Goal: Task Accomplishment & Management: Manage account settings

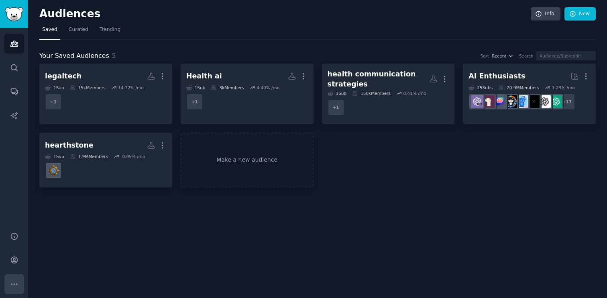
click at [14, 284] on icon "Sidebar" at bounding box center [14, 283] width 8 height 8
click at [79, 31] on span "Curated" at bounding box center [79, 29] width 20 height 7
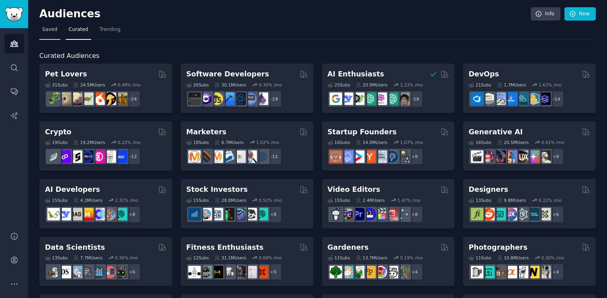
click at [51, 29] on span "Saved" at bounding box center [49, 29] width 15 height 7
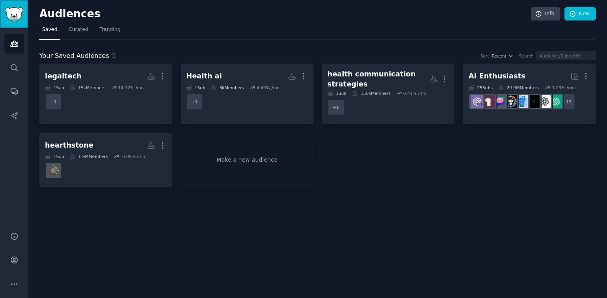
click at [8, 15] on img "Sidebar" at bounding box center [14, 14] width 18 height 14
click at [15, 286] on icon "Sidebar" at bounding box center [14, 283] width 8 height 8
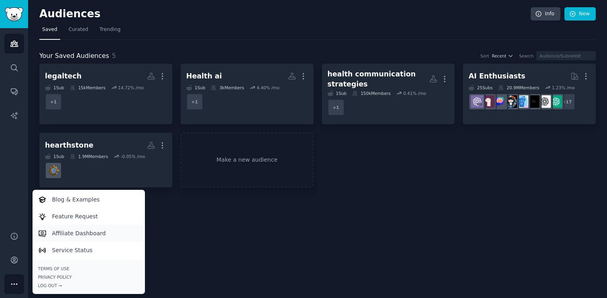
click at [65, 233] on p "Affiliate Dashboard" at bounding box center [79, 233] width 54 height 8
click at [543, 16] on link "Info" at bounding box center [546, 14] width 30 height 14
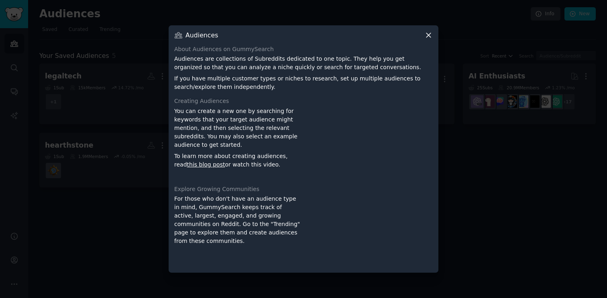
click at [428, 37] on icon at bounding box center [428, 35] width 8 height 8
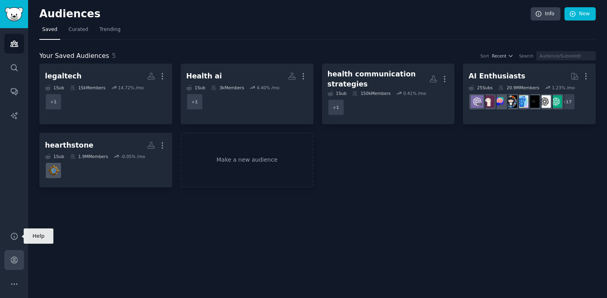
click at [14, 265] on link "Account" at bounding box center [14, 260] width 20 height 20
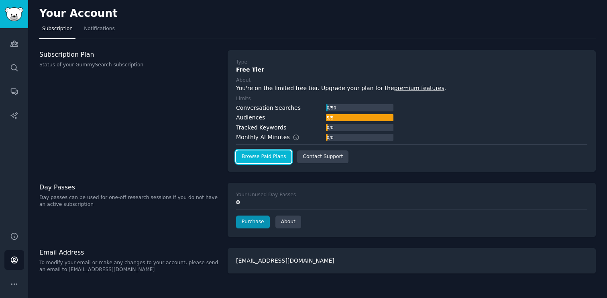
click at [258, 160] on link "Browse Paid Plans" at bounding box center [263, 156] width 55 height 13
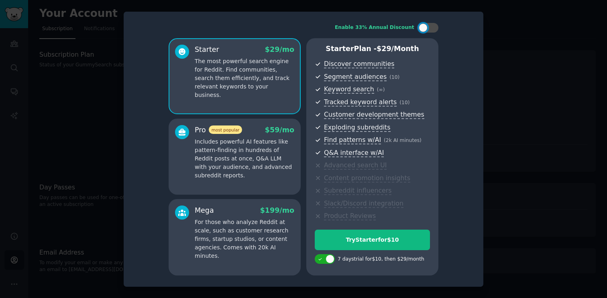
click at [276, 173] on p "Includes powerful AI features like pattern-finding in hundreds of Reddit posts …" at bounding box center [245, 158] width 100 height 42
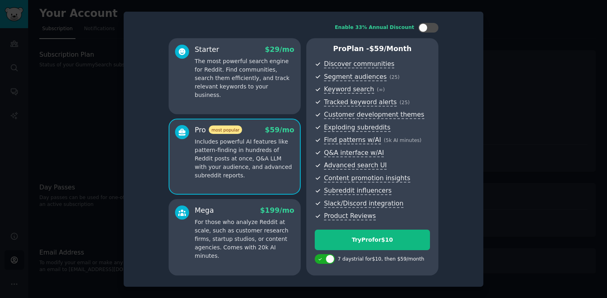
click at [271, 101] on div "Starter $ 29 /mo The most powerful search engine for Reddit. Find communities, …" at bounding box center [235, 76] width 132 height 76
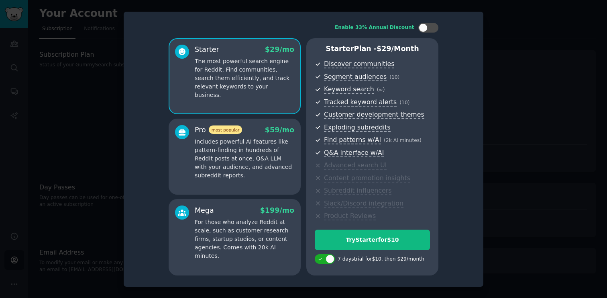
click at [263, 153] on p "Includes powerful AI features like pattern-finding in hundreds of Reddit posts …" at bounding box center [245, 158] width 100 height 42
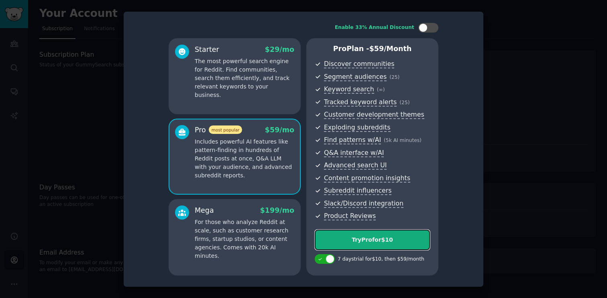
click at [340, 243] on div "Try Pro for $10" at bounding box center [372, 239] width 114 height 8
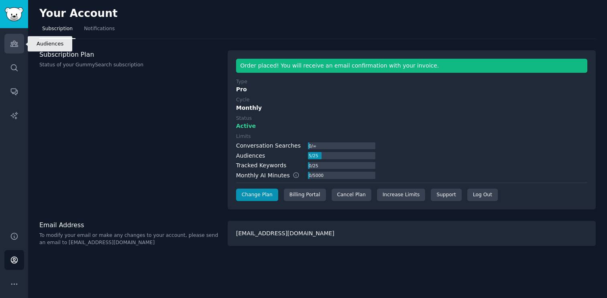
click at [16, 39] on icon "Sidebar" at bounding box center [14, 43] width 8 height 8
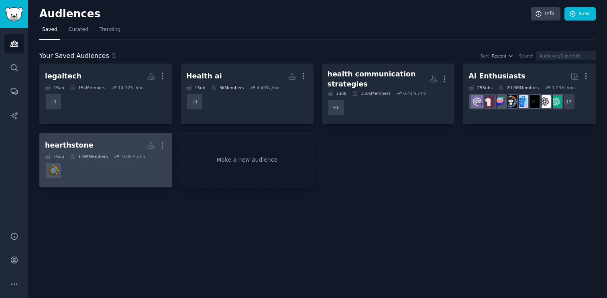
click at [107, 143] on h2 "hearthstone Custom Audience More" at bounding box center [106, 145] width 122 height 14
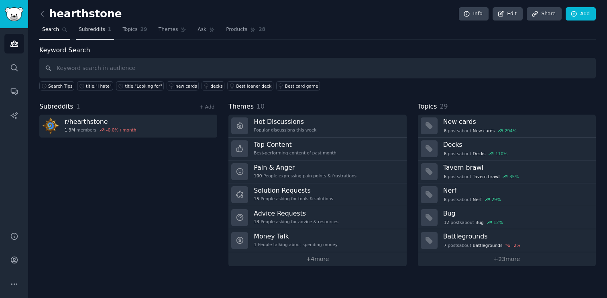
click at [97, 29] on span "Subreddits" at bounding box center [92, 29] width 26 height 7
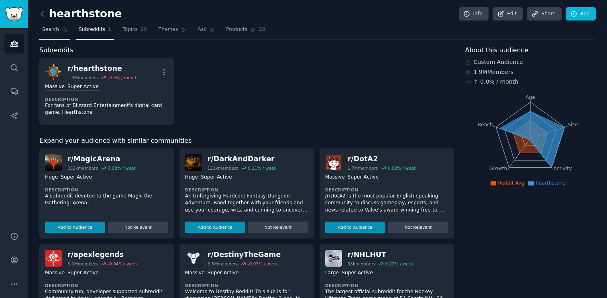
click at [62, 30] on icon at bounding box center [65, 30] width 6 height 6
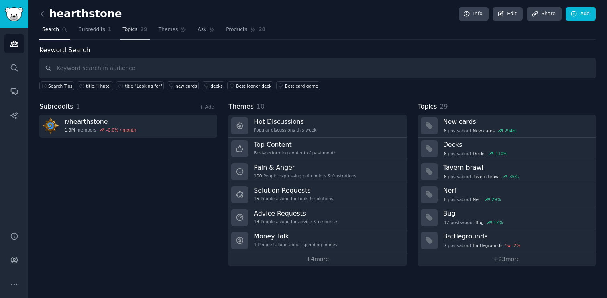
click at [131, 29] on span "Topics" at bounding box center [129, 29] width 15 height 7
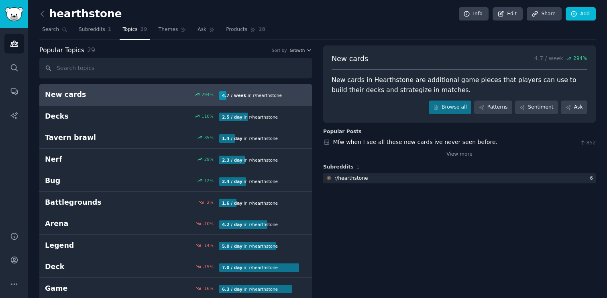
click at [128, 96] on h2 "New cards" at bounding box center [88, 95] width 87 height 10
click at [501, 107] on link "Patterns" at bounding box center [493, 107] width 38 height 14
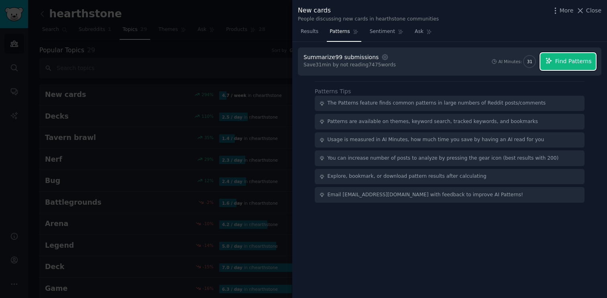
click at [562, 61] on span "Find Patterns" at bounding box center [573, 61] width 37 height 8
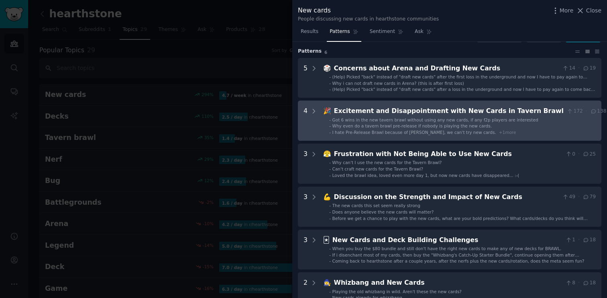
scroll to position [21, 0]
click at [526, 129] on li "- I hate Pre-Release Brawl because of [PERSON_NAME], we can't try new cards. + …" at bounding box center [467, 132] width 277 height 6
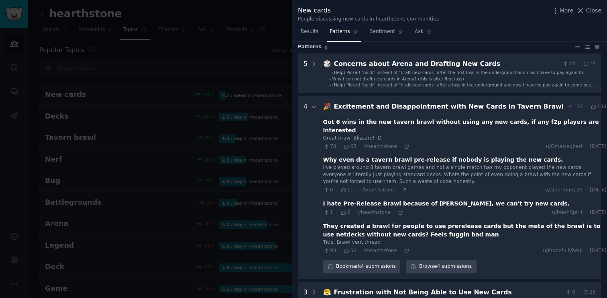
scroll to position [0, 0]
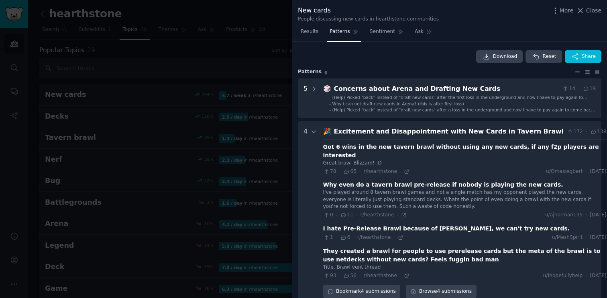
click at [538, 129] on div "Excitement and Disappointment with New Cards in Tavern Brawl" at bounding box center [449, 131] width 230 height 10
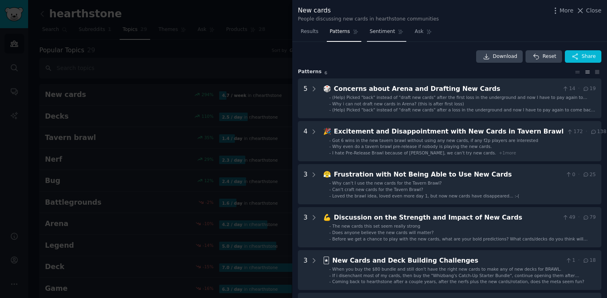
click at [376, 31] on span "Sentiment" at bounding box center [382, 31] width 25 height 7
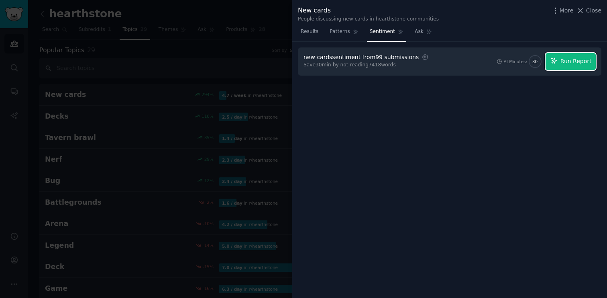
click at [562, 63] on span "Run Report" at bounding box center [575, 61] width 31 height 8
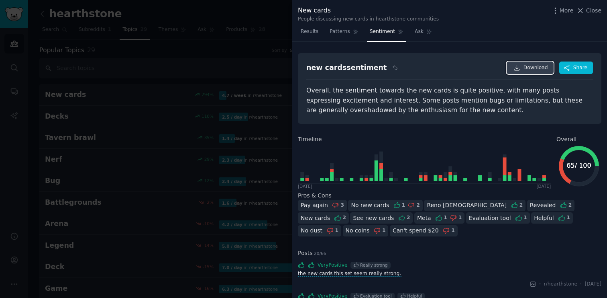
click at [527, 67] on span "Download" at bounding box center [536, 67] width 24 height 7
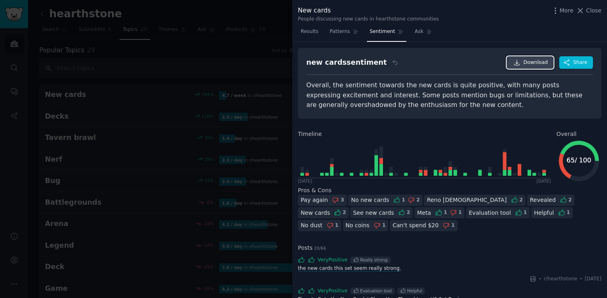
scroll to position [8, 0]
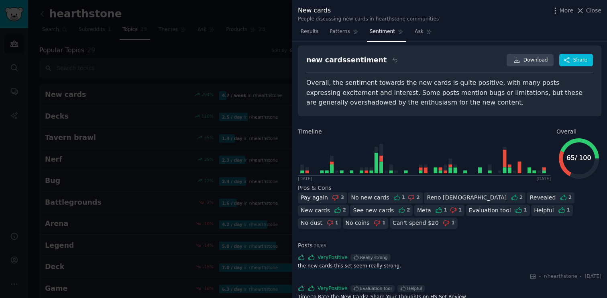
click at [454, 94] on div "Overall, the sentiment towards the new cards is quite positive, with many posts…" at bounding box center [449, 93] width 287 height 30
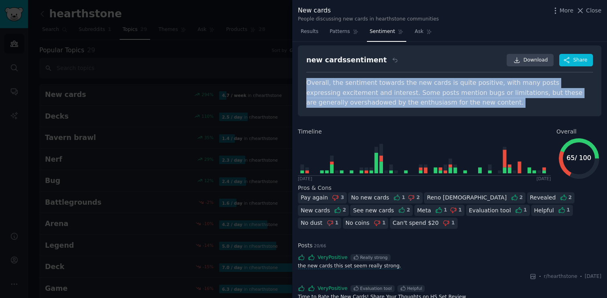
click at [454, 94] on div "Overall, the sentiment towards the new cards is quite positive, with many posts…" at bounding box center [449, 93] width 287 height 30
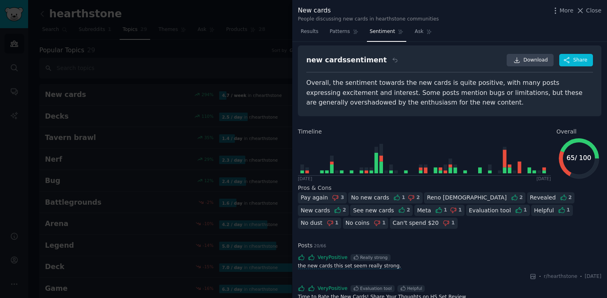
click at [460, 127] on h2 "Timeline" at bounding box center [424, 131] width 253 height 8
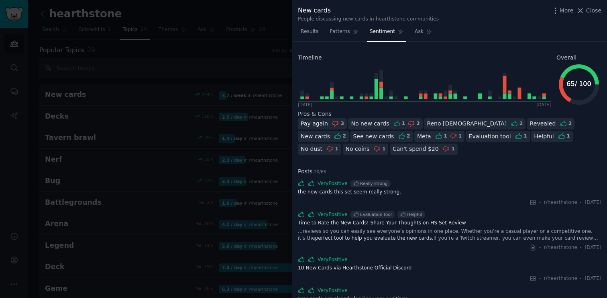
scroll to position [0, 0]
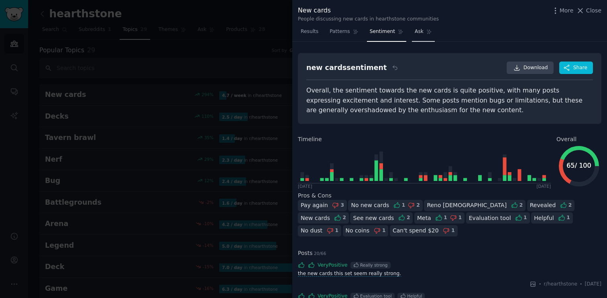
click at [416, 31] on span "Ask" at bounding box center [419, 31] width 9 height 7
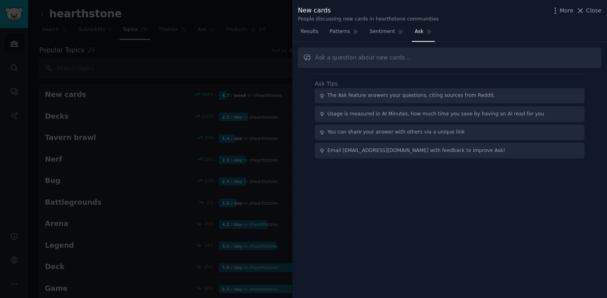
click at [392, 55] on input "text" at bounding box center [450, 57] width 304 height 20
type input "W"
type input "What are the community saying about Death Knight Husk card"
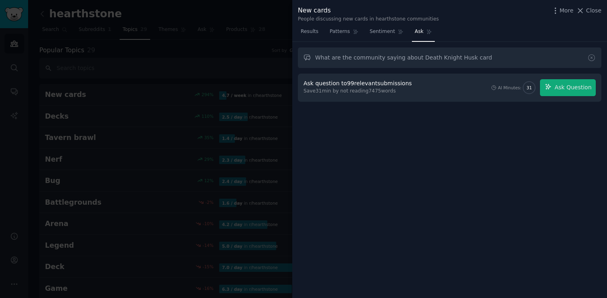
click at [431, 86] on div "Ask question to 99 relevant submissions Save 31 min by not reading 7475 words A…" at bounding box center [450, 87] width 292 height 17
click at [563, 90] on span "Ask Question" at bounding box center [572, 87] width 37 height 8
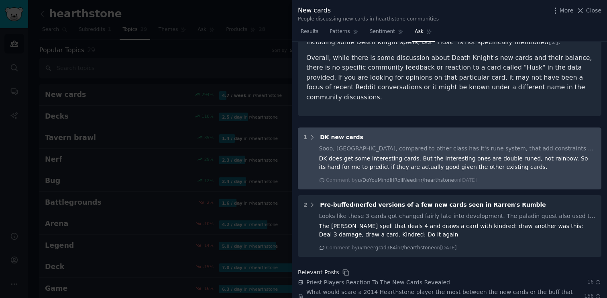
scroll to position [183, 0]
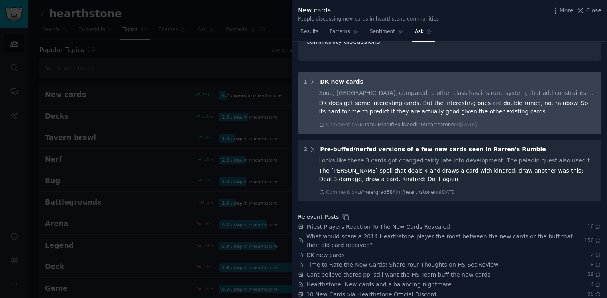
click at [393, 77] on div "1 DK new cards" at bounding box center [450, 81] width 292 height 8
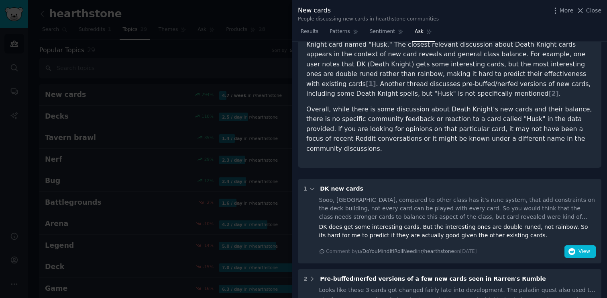
scroll to position [0, 0]
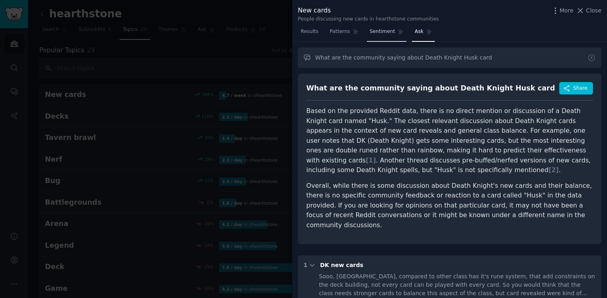
click at [387, 36] on link "Sentiment" at bounding box center [386, 33] width 39 height 16
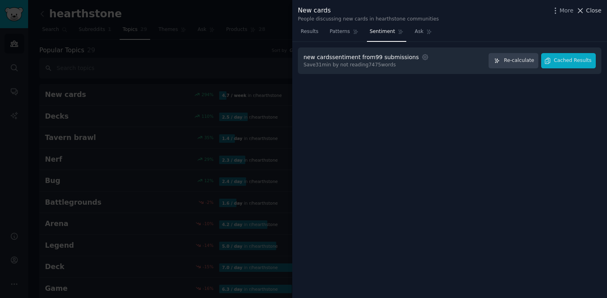
click at [591, 13] on span "Close" at bounding box center [593, 10] width 15 height 8
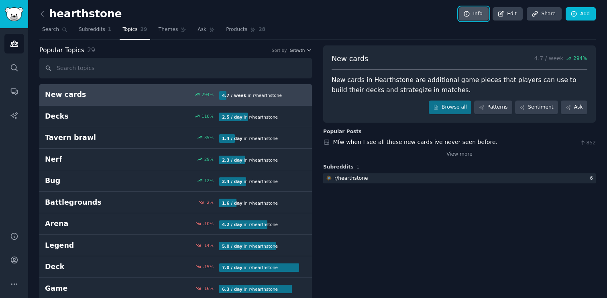
click at [477, 14] on link "Info" at bounding box center [474, 14] width 30 height 14
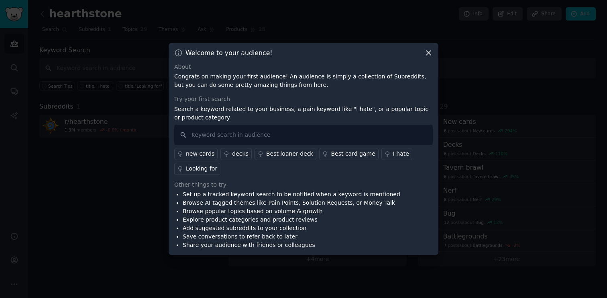
click at [430, 50] on icon at bounding box center [428, 53] width 8 height 8
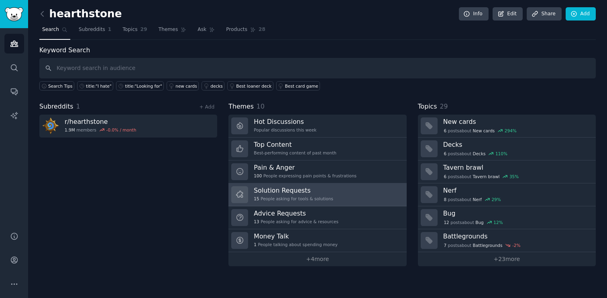
click at [311, 196] on div "15 People asking for tools & solutions" at bounding box center [293, 199] width 79 height 6
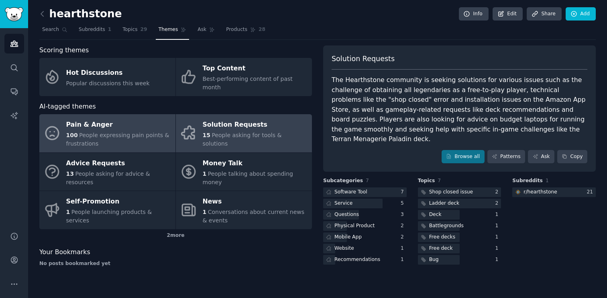
click at [125, 120] on div "Pain & Anger" at bounding box center [118, 124] width 105 height 13
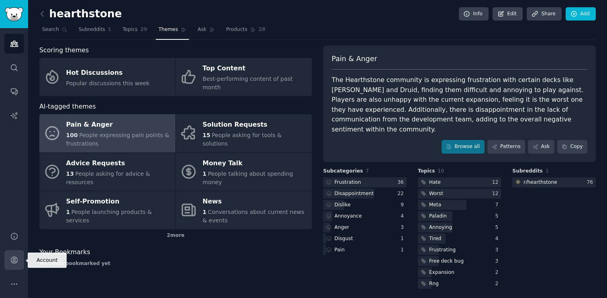
click at [14, 259] on icon "Sidebar" at bounding box center [14, 260] width 6 height 6
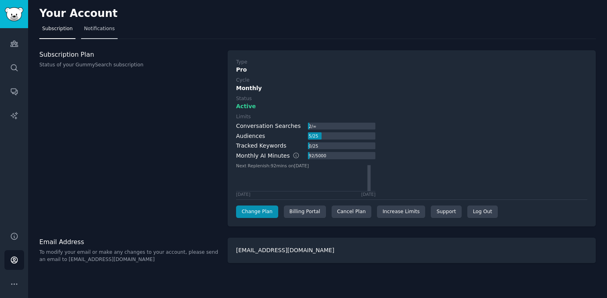
click at [97, 28] on span "Notifications" at bounding box center [99, 28] width 31 height 7
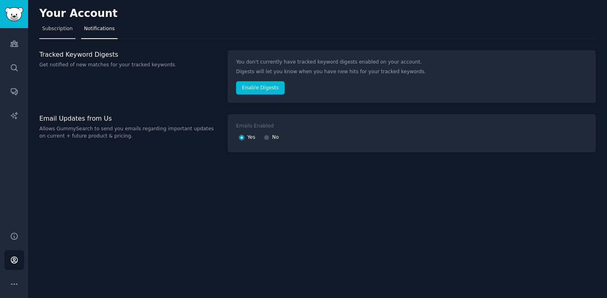
click at [61, 28] on span "Subscription" at bounding box center [57, 28] width 31 height 7
